Goal: Use online tool/utility: Use online tool/utility

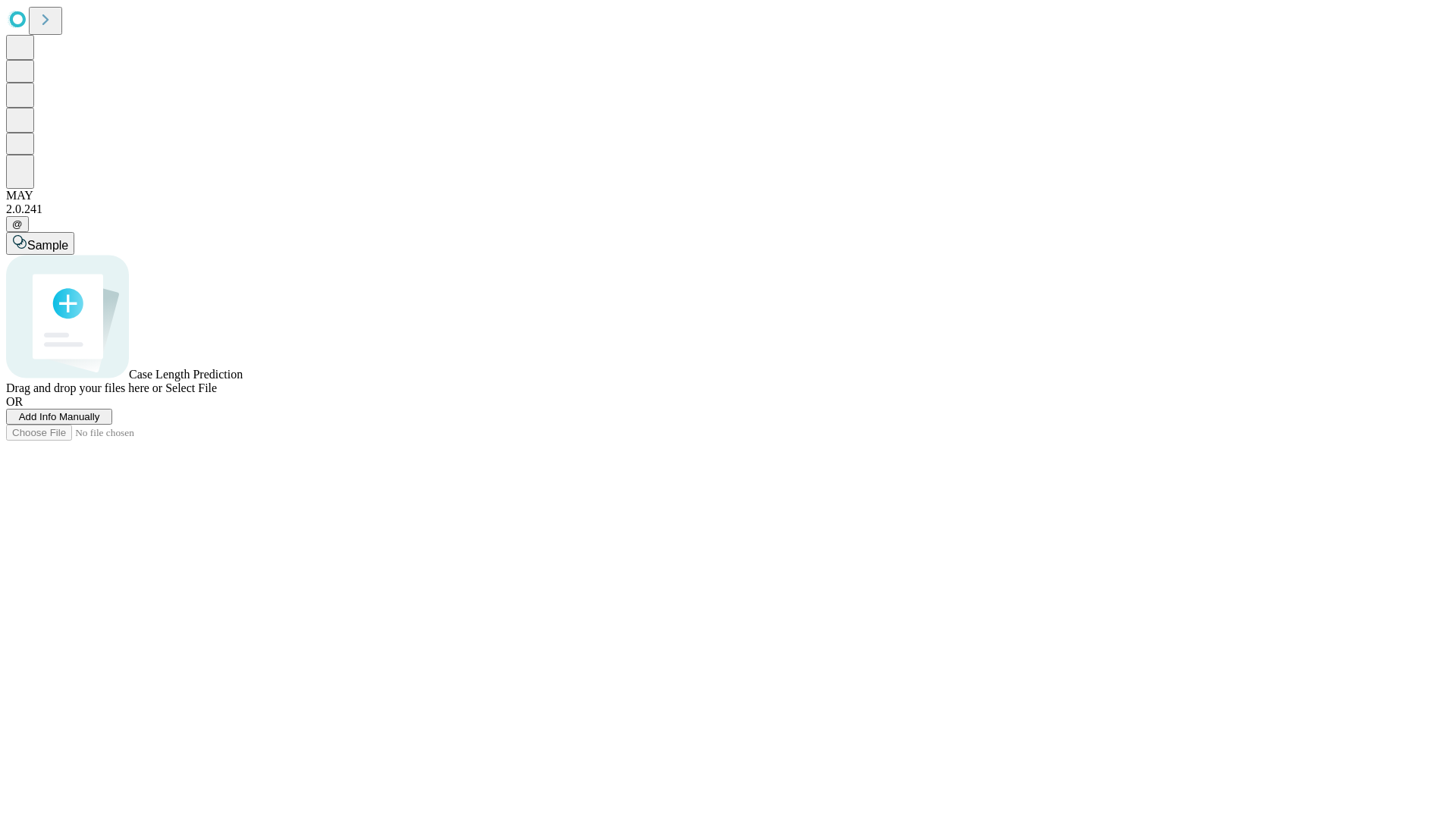
click at [100, 422] on span "Add Info Manually" at bounding box center [60, 417] width 81 height 11
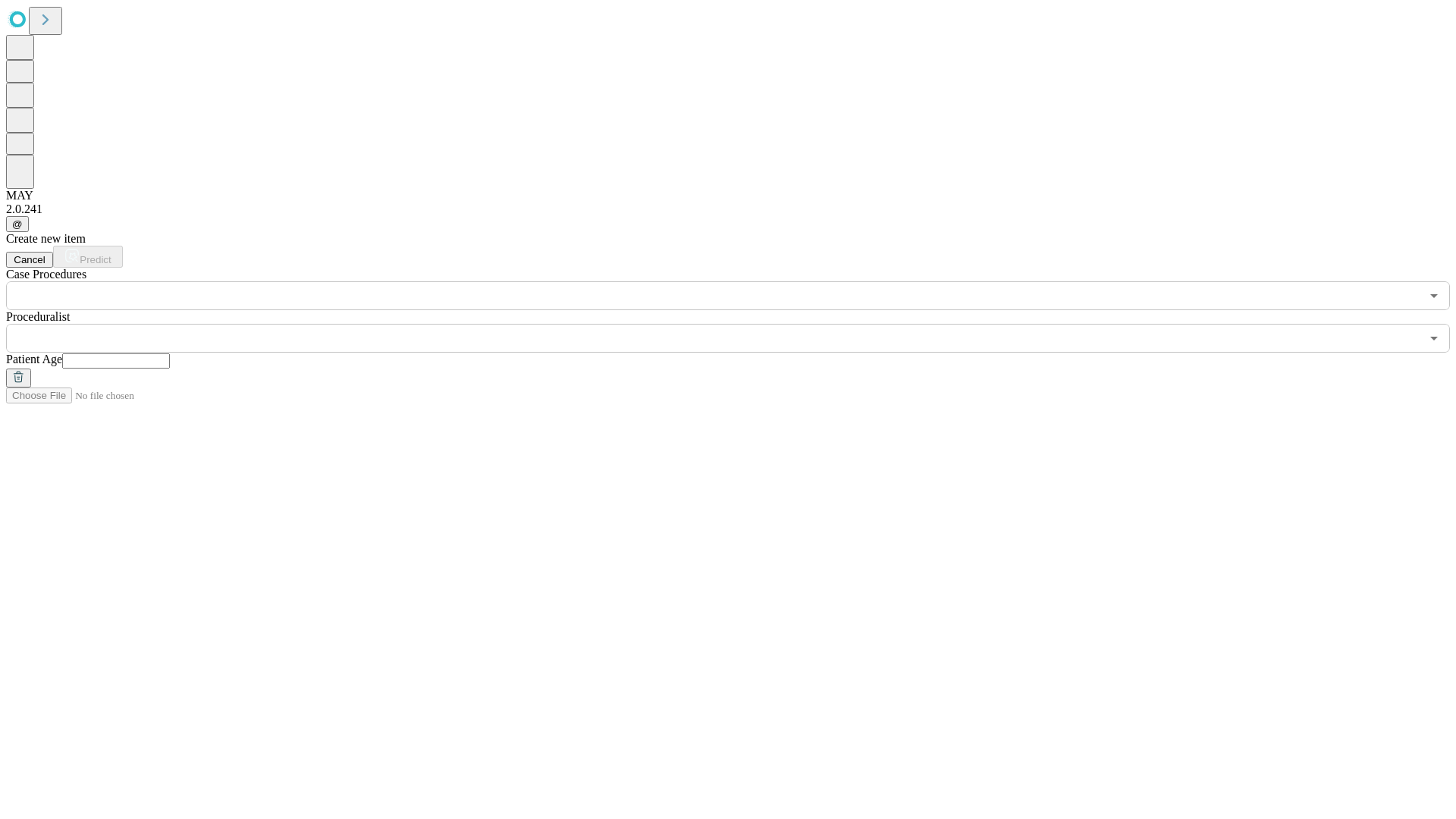
click at [170, 353] on input "text" at bounding box center [115, 360] width 107 height 15
type input "***"
click at [739, 324] on input "text" at bounding box center [714, 338] width 1415 height 29
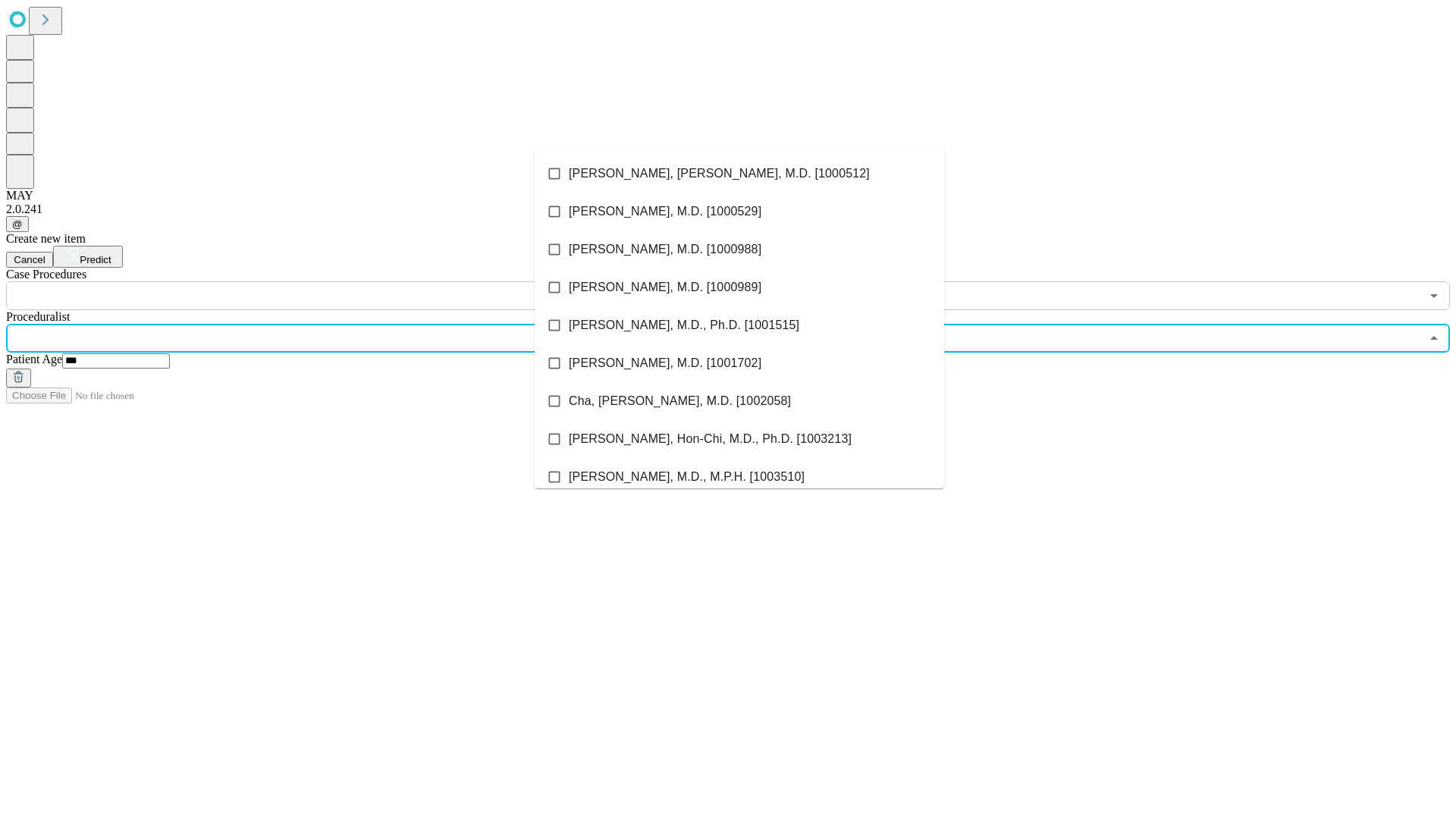
click at [739, 173] on li "[PERSON_NAME], [PERSON_NAME], M.D. [1000512]" at bounding box center [739, 173] width 410 height 38
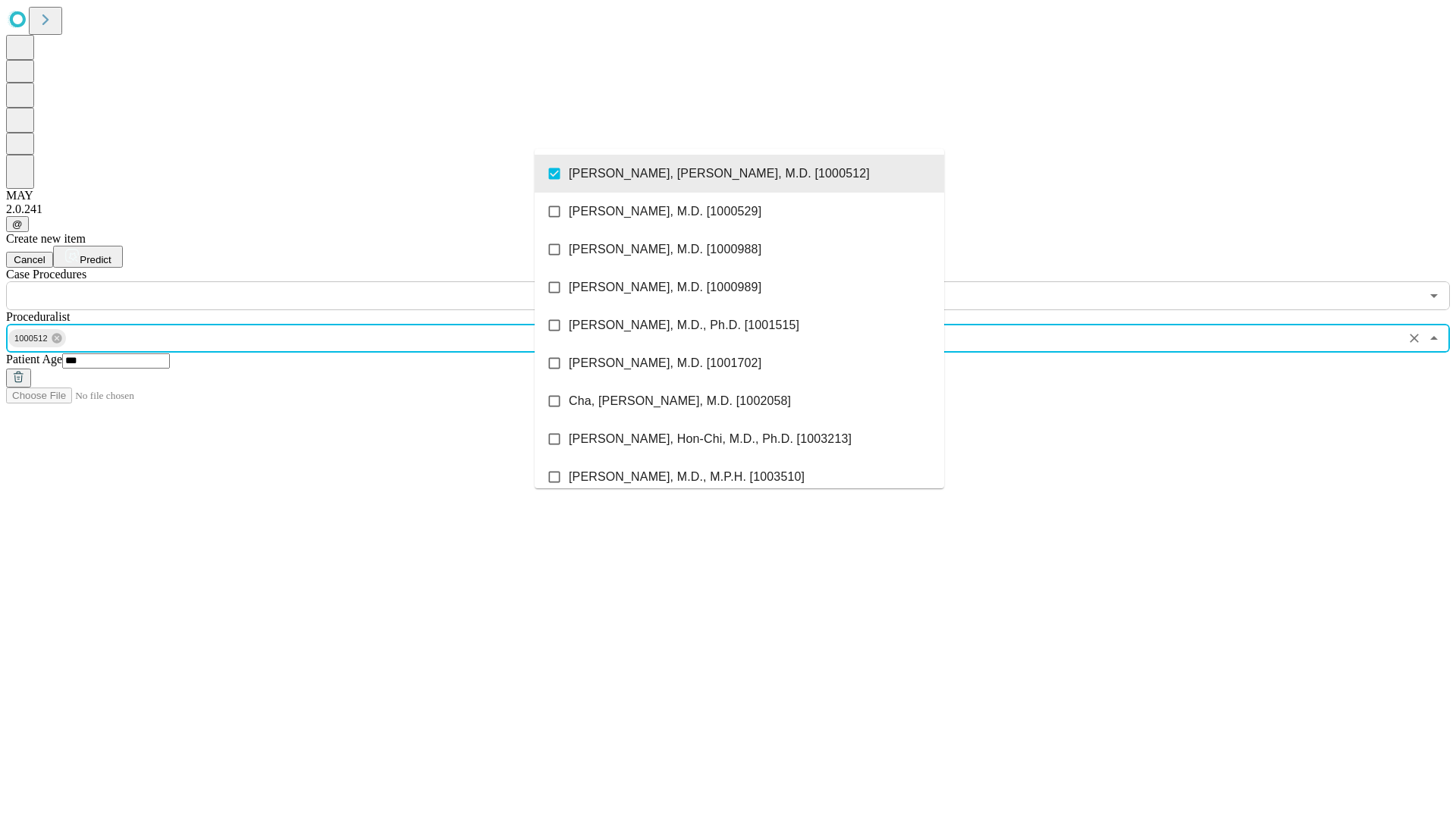
click at [318, 281] on input "text" at bounding box center [714, 296] width 1415 height 29
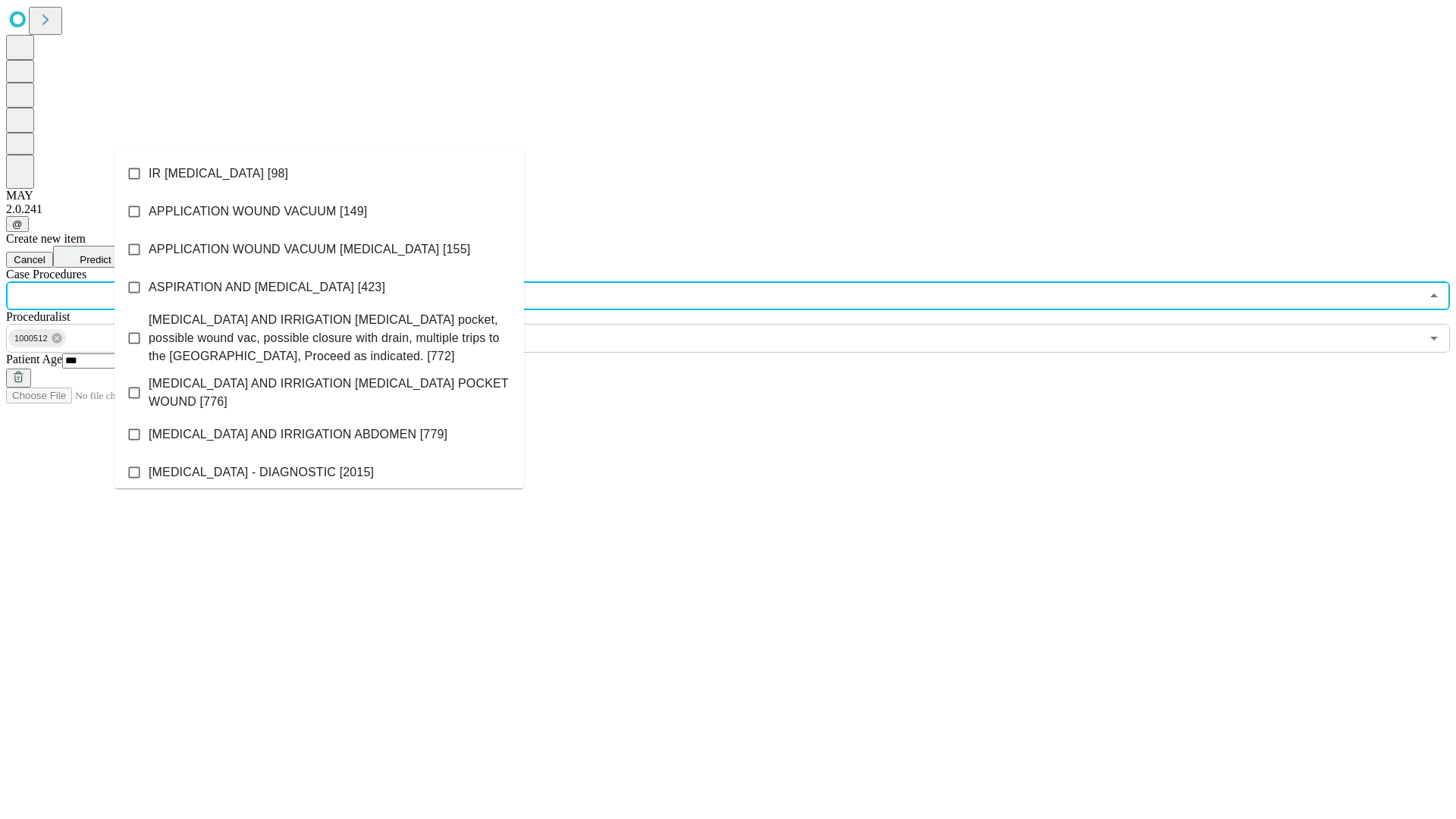
click at [319, 173] on li "IR [MEDICAL_DATA] [98]" at bounding box center [319, 173] width 410 height 38
click at [111, 254] on span "Predict" at bounding box center [95, 259] width 31 height 11
